Goal: Download file/media

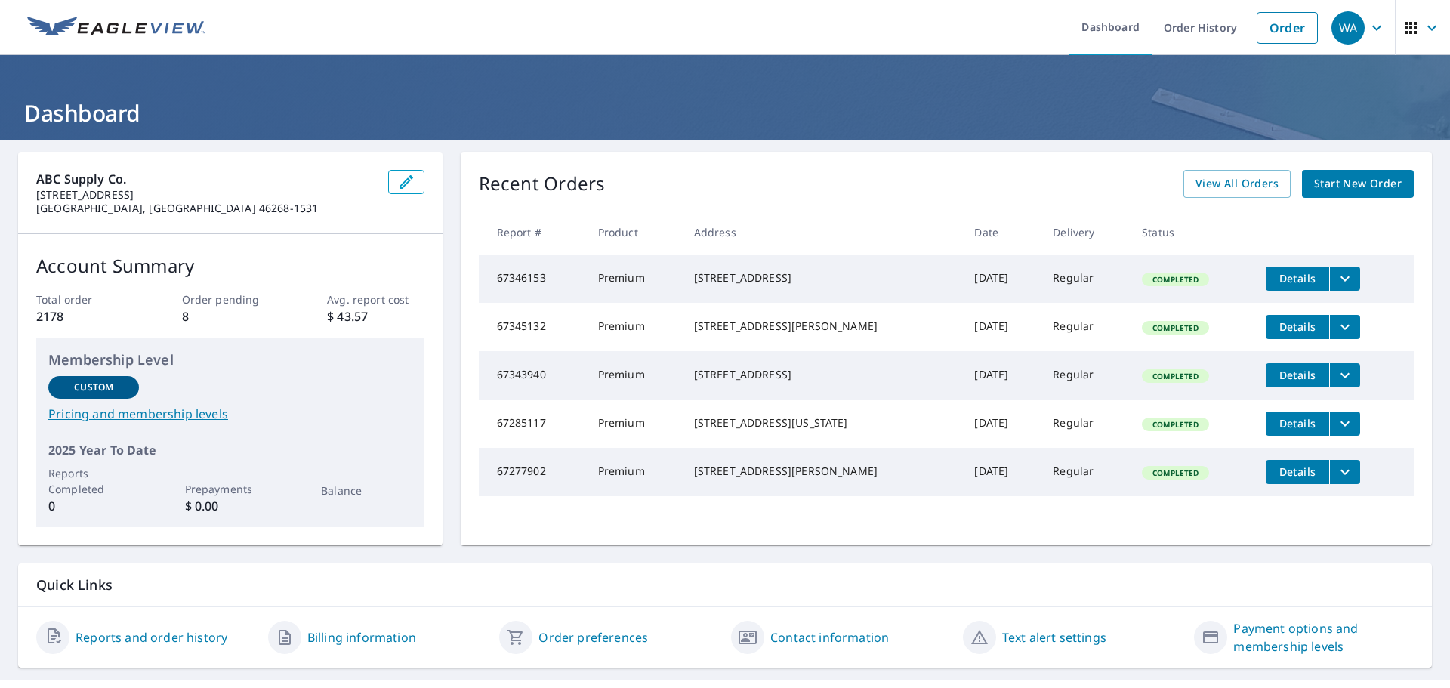
click at [1336, 277] on icon "filesDropdownBtn-67346153" at bounding box center [1345, 279] width 18 height 18
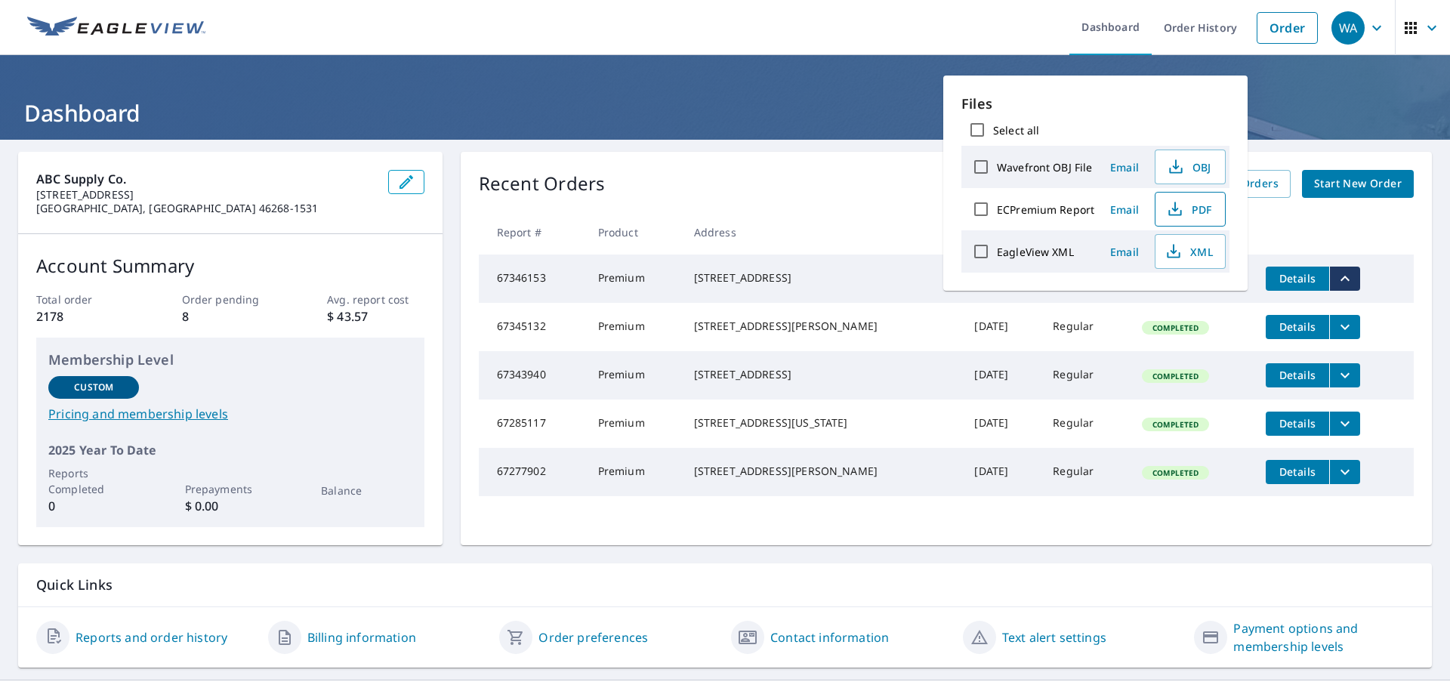
click at [1203, 208] on span "PDF" at bounding box center [1188, 209] width 48 height 18
